Goal: Information Seeking & Learning: Learn about a topic

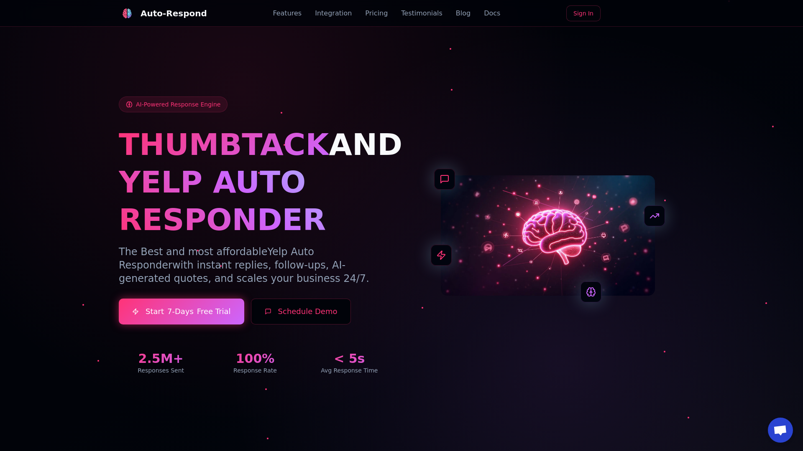
click at [456, 13] on link "Blog" at bounding box center [463, 13] width 15 height 10
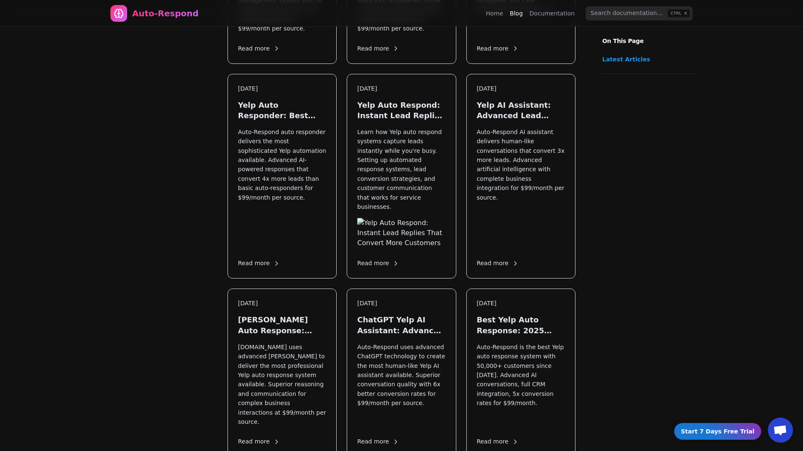
scroll to position [1010, 0]
